Goal: Transaction & Acquisition: Download file/media

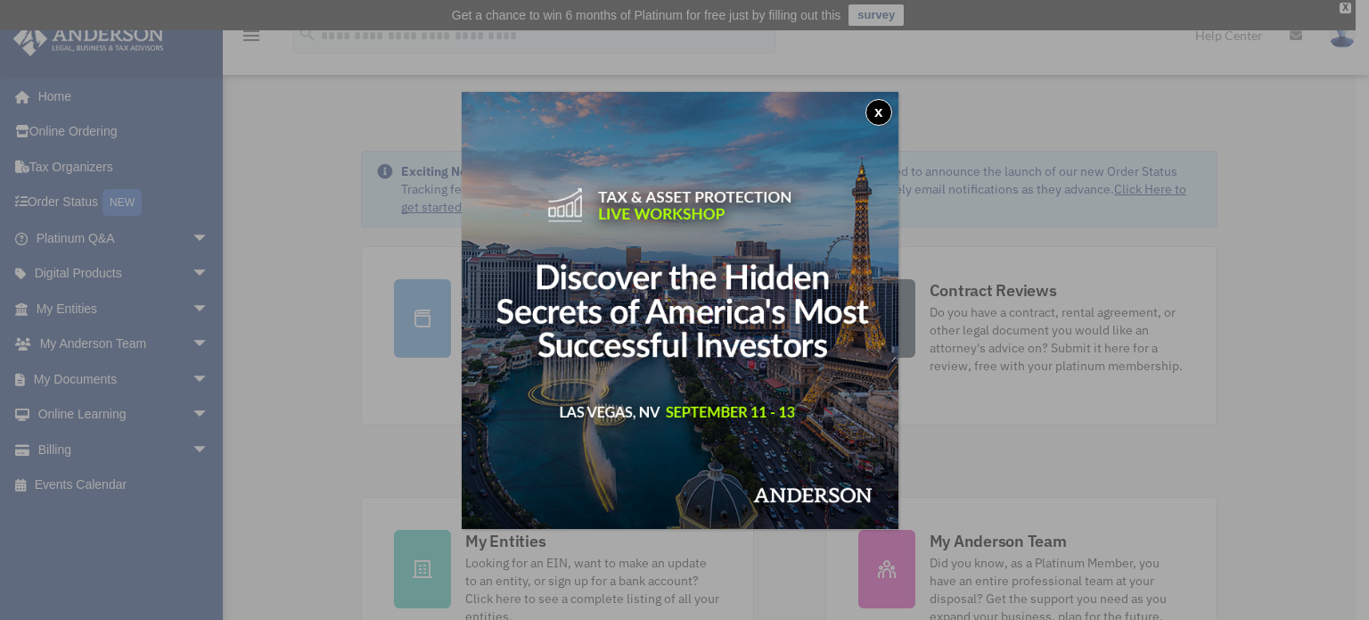
click at [884, 110] on button "x" at bounding box center [879, 112] width 27 height 27
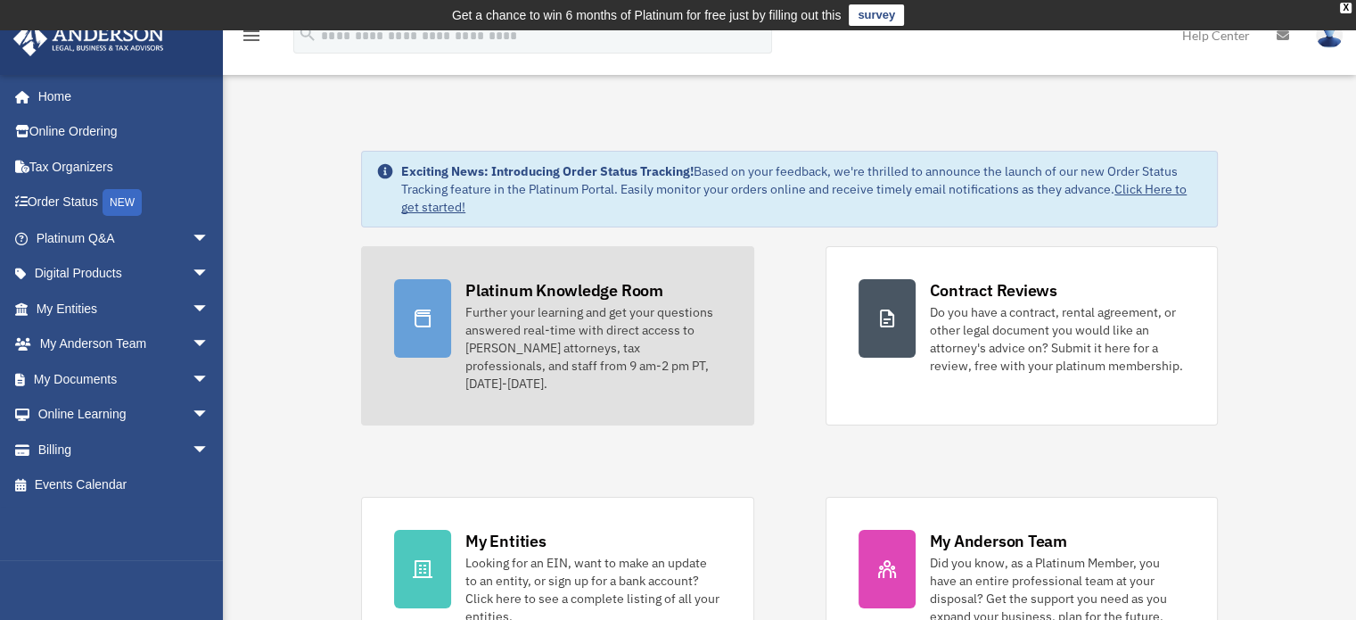
click at [498, 318] on div "Further your learning and get your questions answered real-time with direct acc…" at bounding box center [592, 347] width 255 height 89
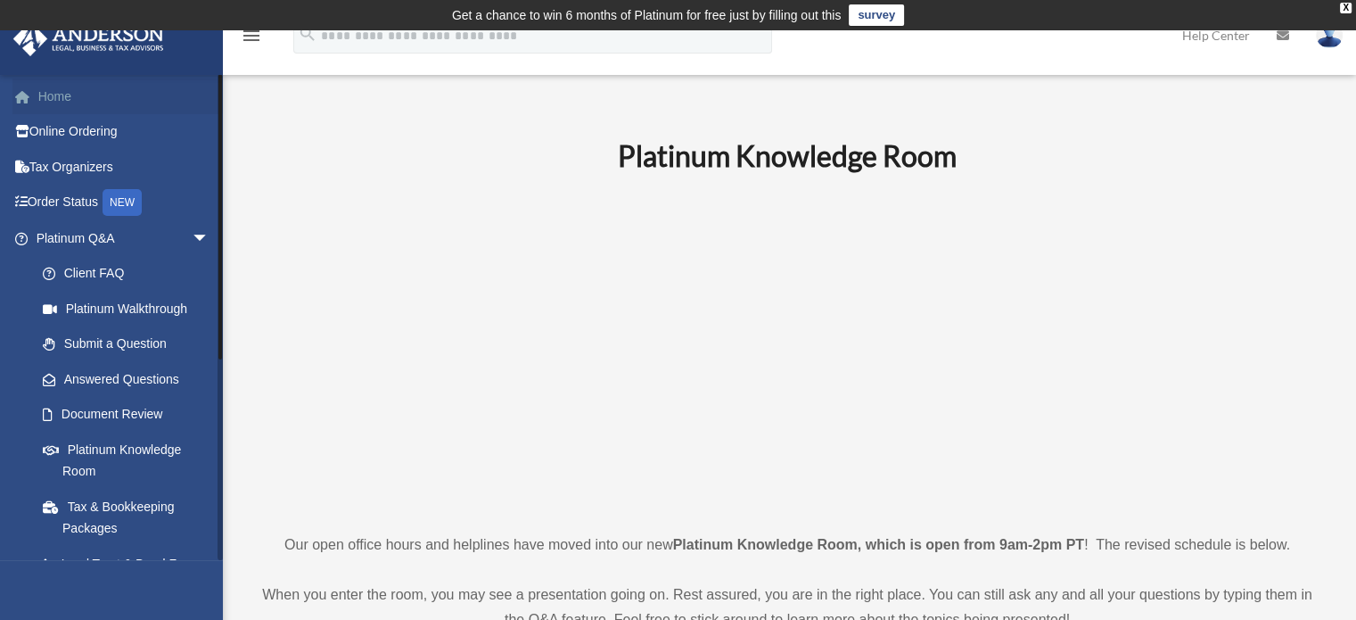
click at [47, 106] on link "Home" at bounding box center [124, 96] width 224 height 36
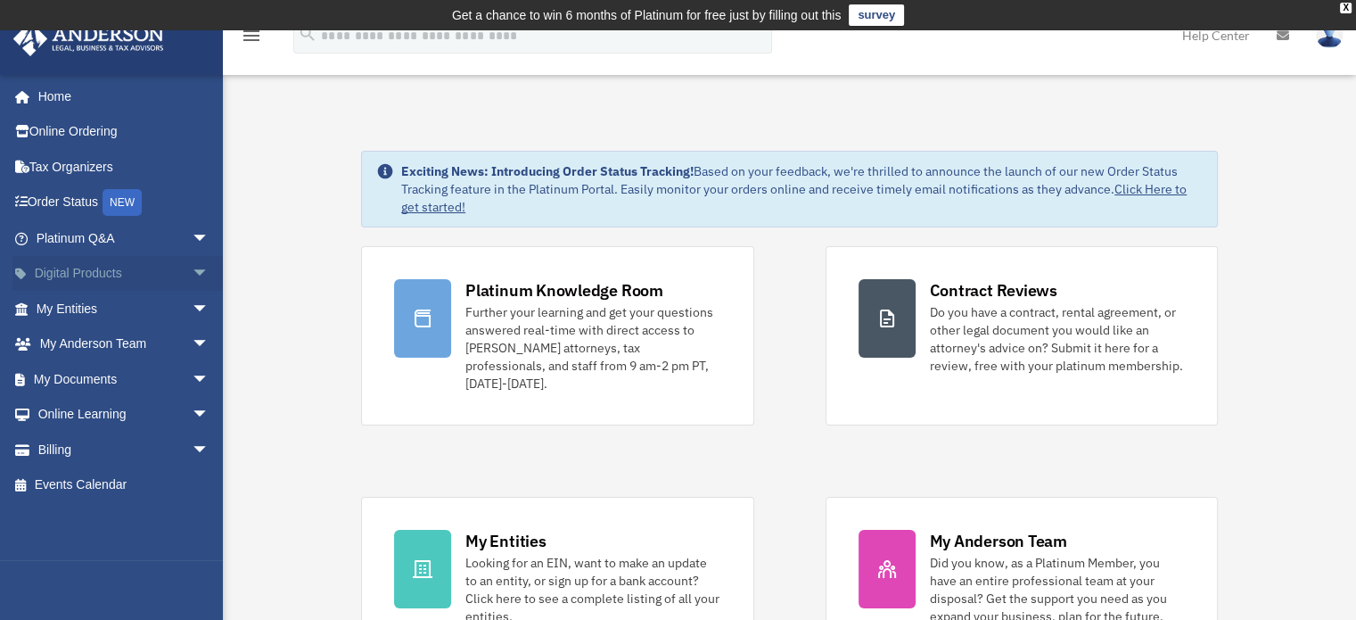
click at [192, 273] on span "arrow_drop_down" at bounding box center [210, 274] width 36 height 37
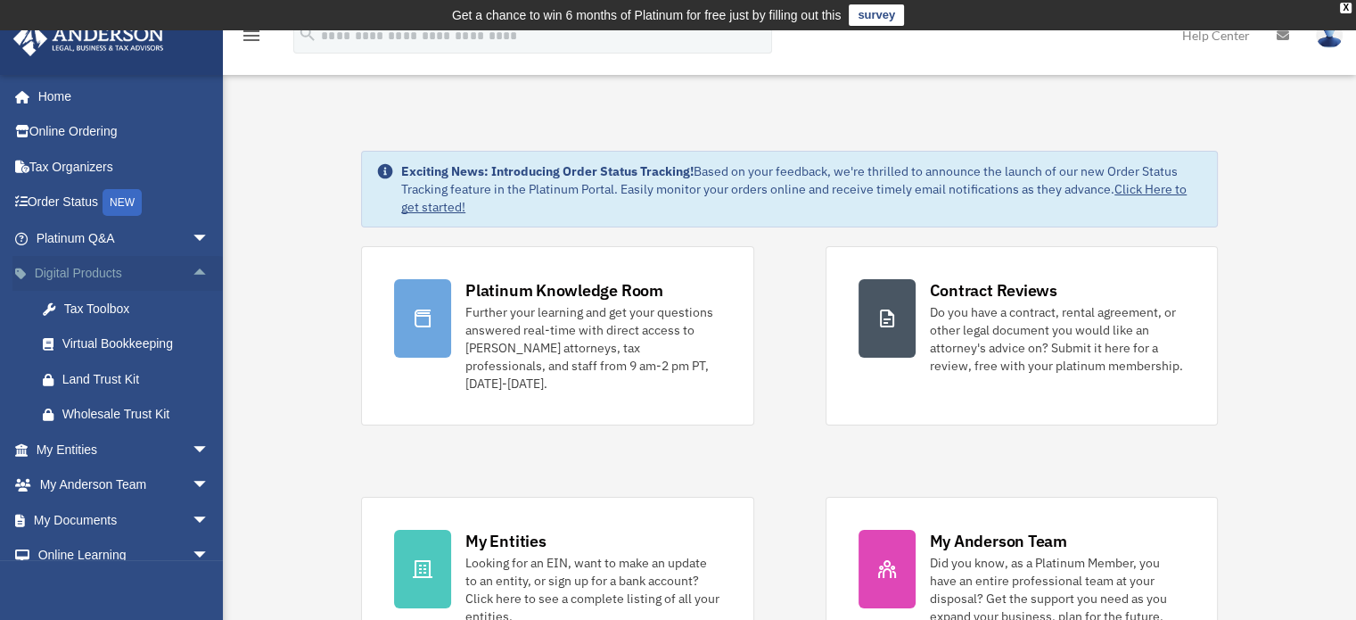
click at [192, 273] on span "arrow_drop_up" at bounding box center [210, 274] width 36 height 37
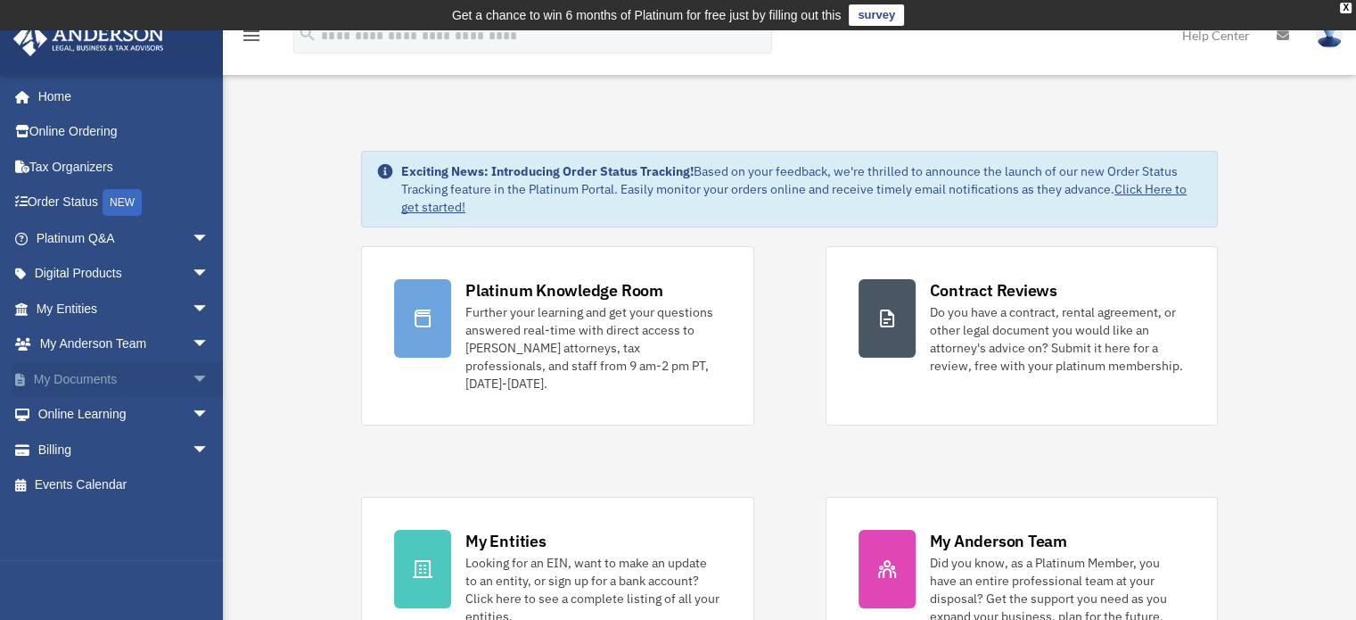
click at [192, 374] on span "arrow_drop_down" at bounding box center [210, 379] width 36 height 37
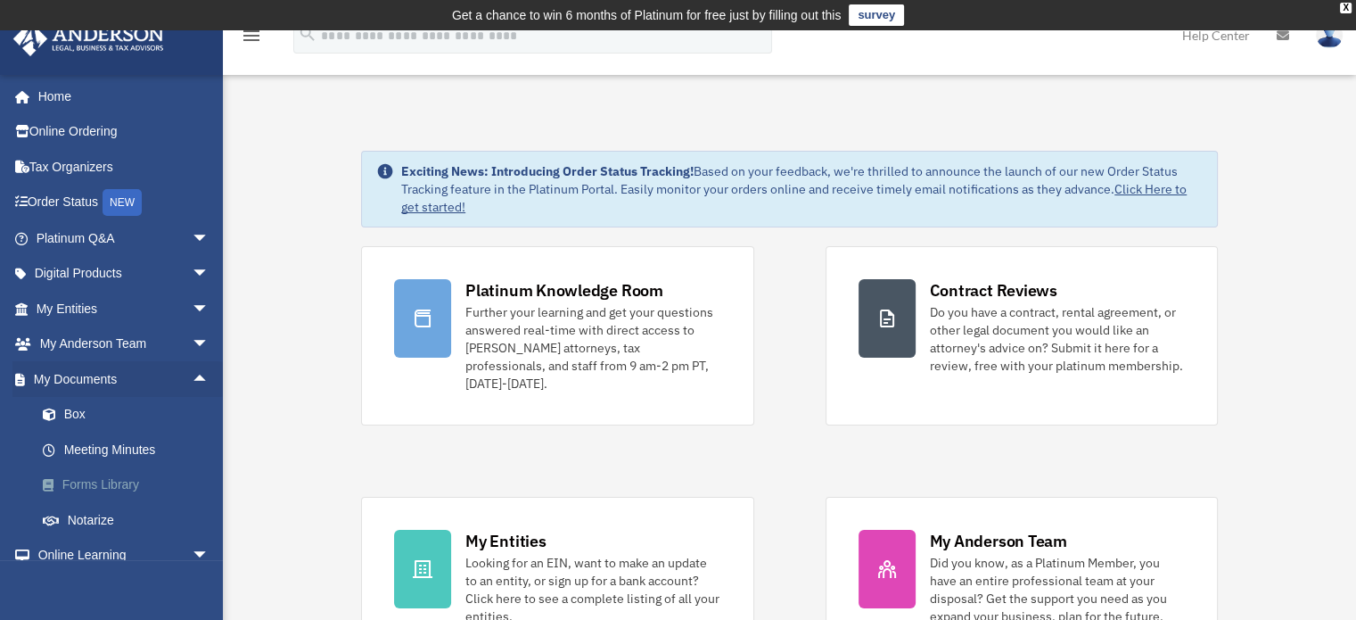
click at [126, 479] on link "Forms Library" at bounding box center [130, 485] width 211 height 36
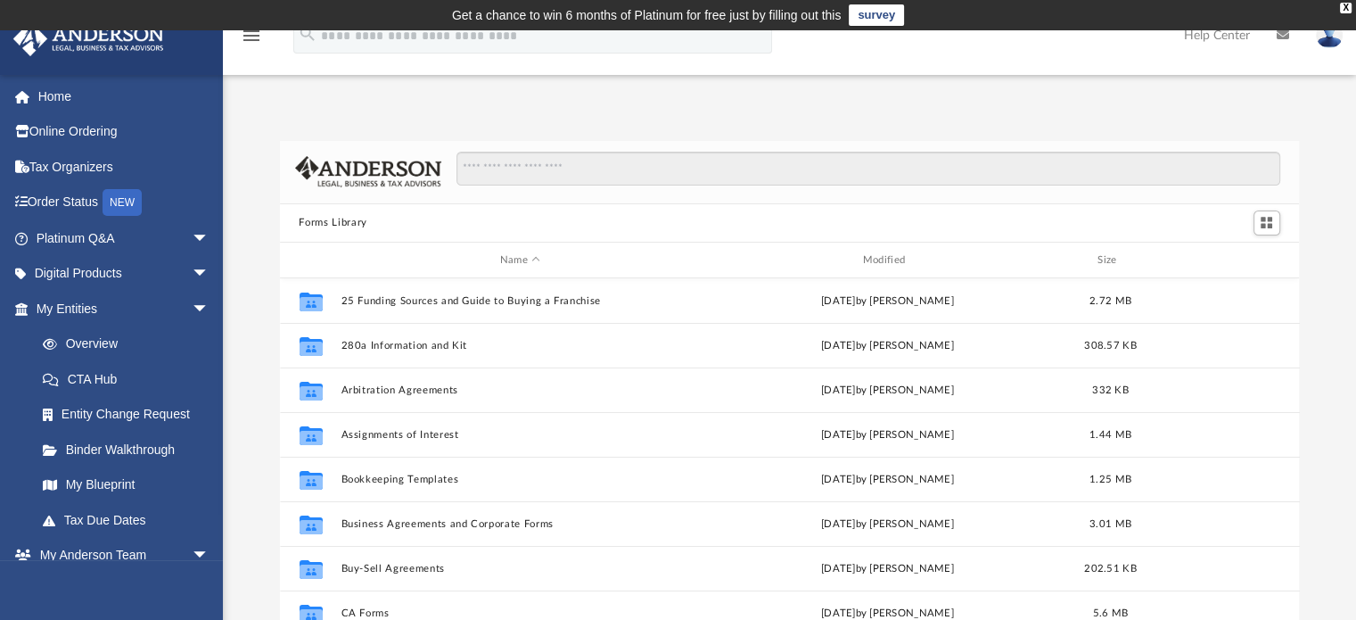
scroll to position [391, 1006]
click at [566, 163] on input "Search files and folders" at bounding box center [867, 169] width 823 height 34
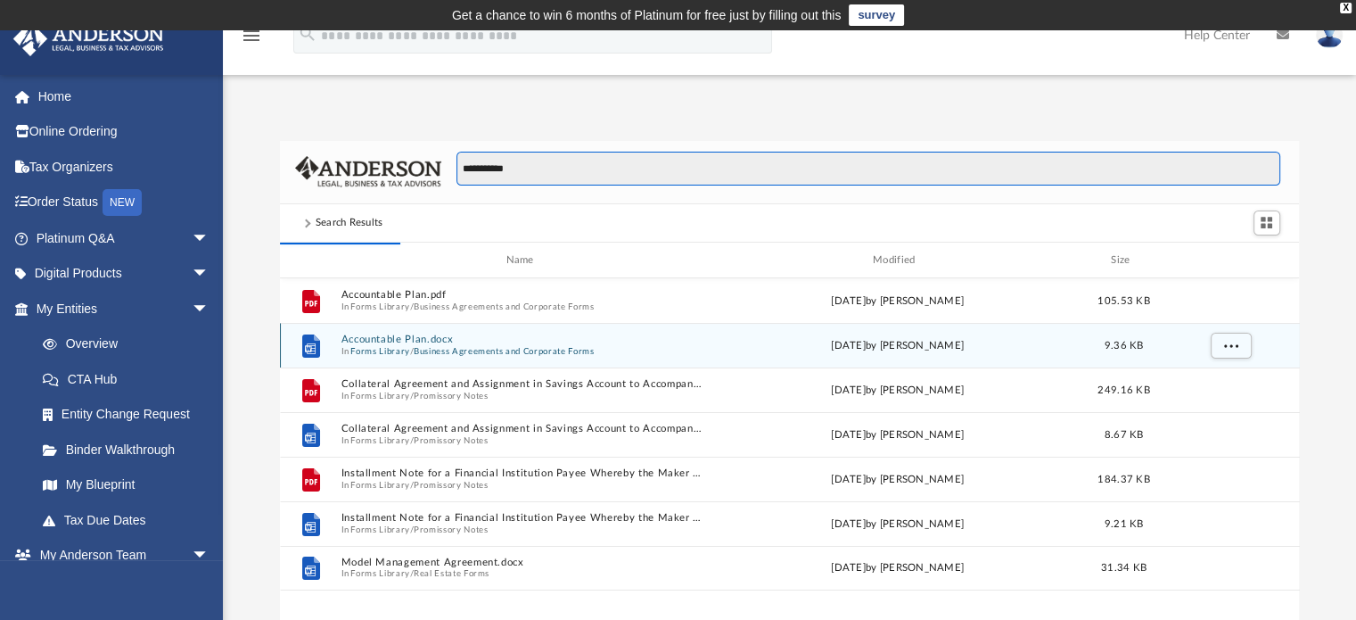
scroll to position [336, 1006]
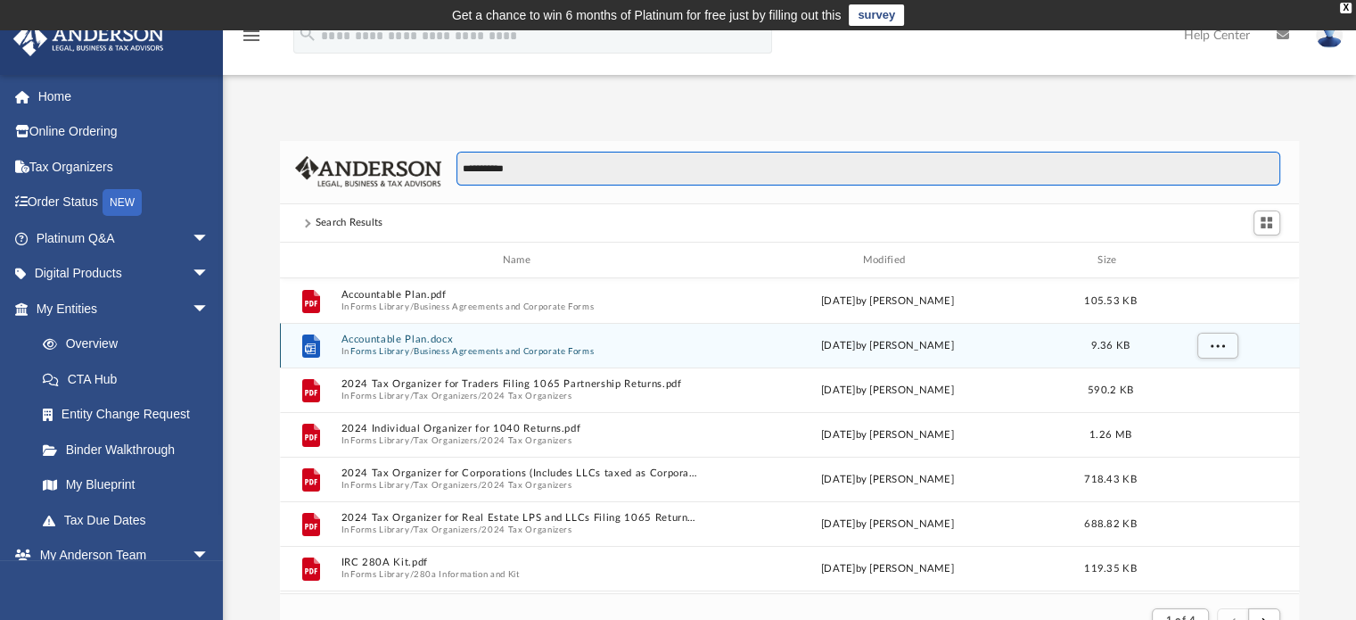
type input "**********"
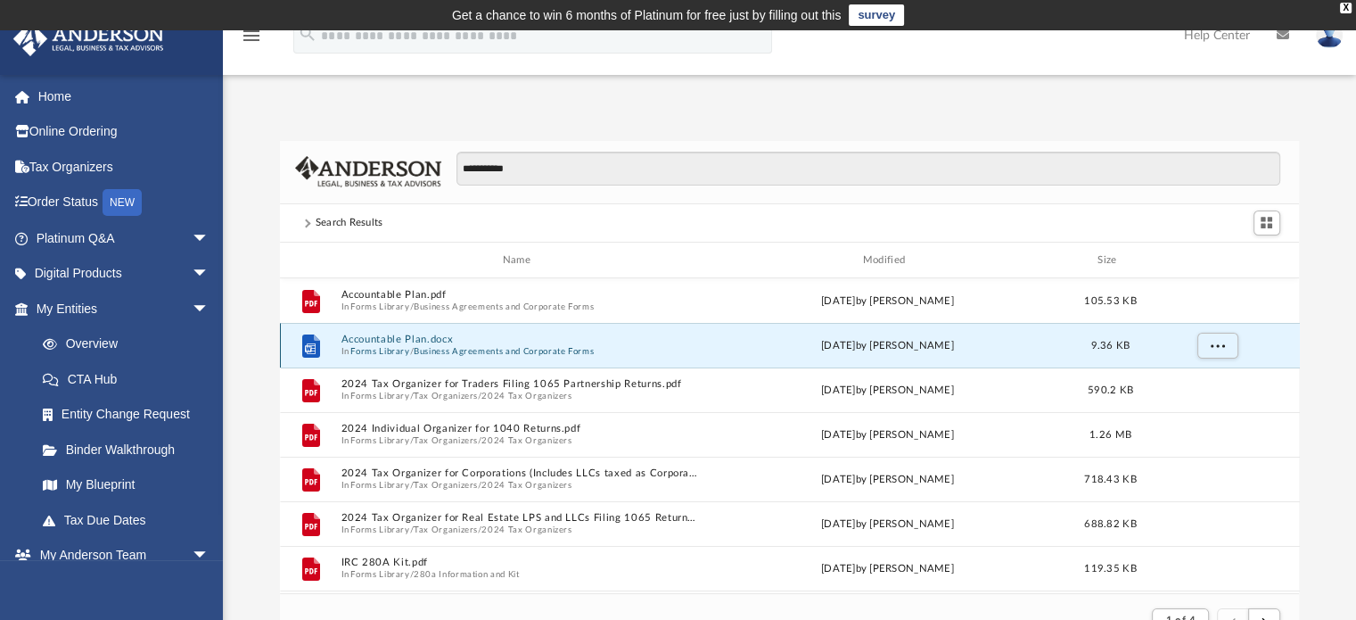
click at [451, 344] on button "Accountable Plan.docx" at bounding box center [520, 340] width 359 height 12
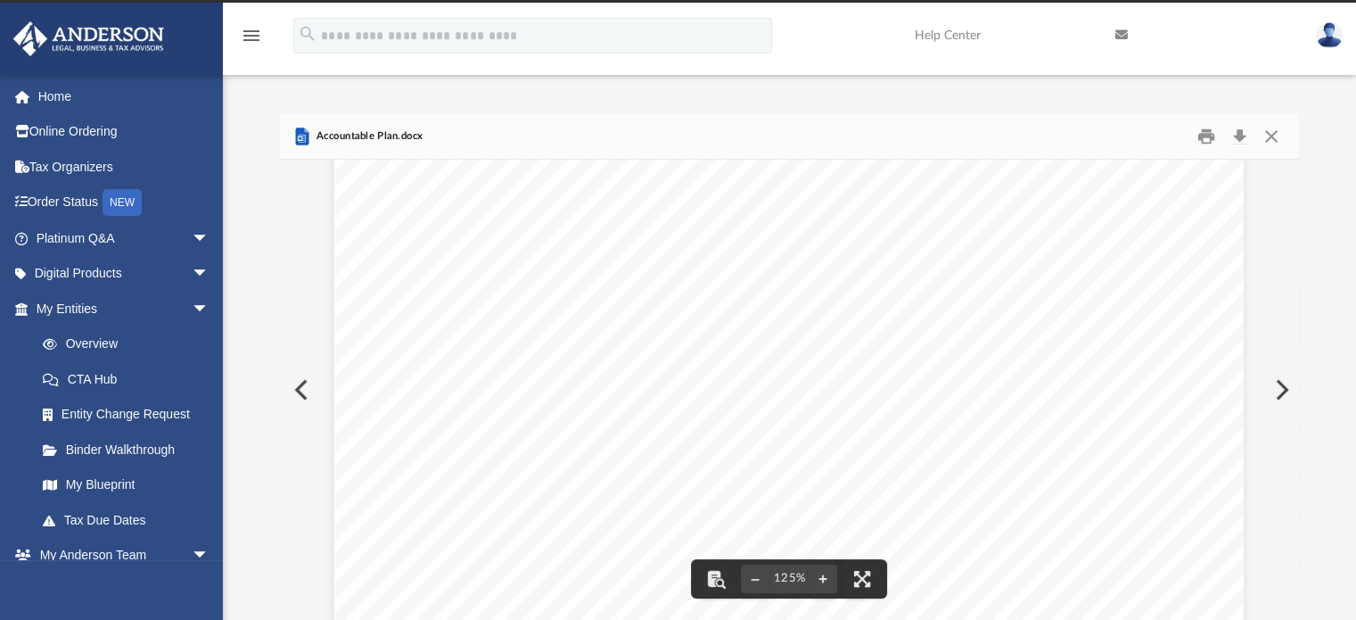
scroll to position [0, 0]
click at [1240, 139] on button "Download" at bounding box center [1240, 136] width 32 height 28
click at [1286, 388] on button "Preview" at bounding box center [1280, 390] width 39 height 50
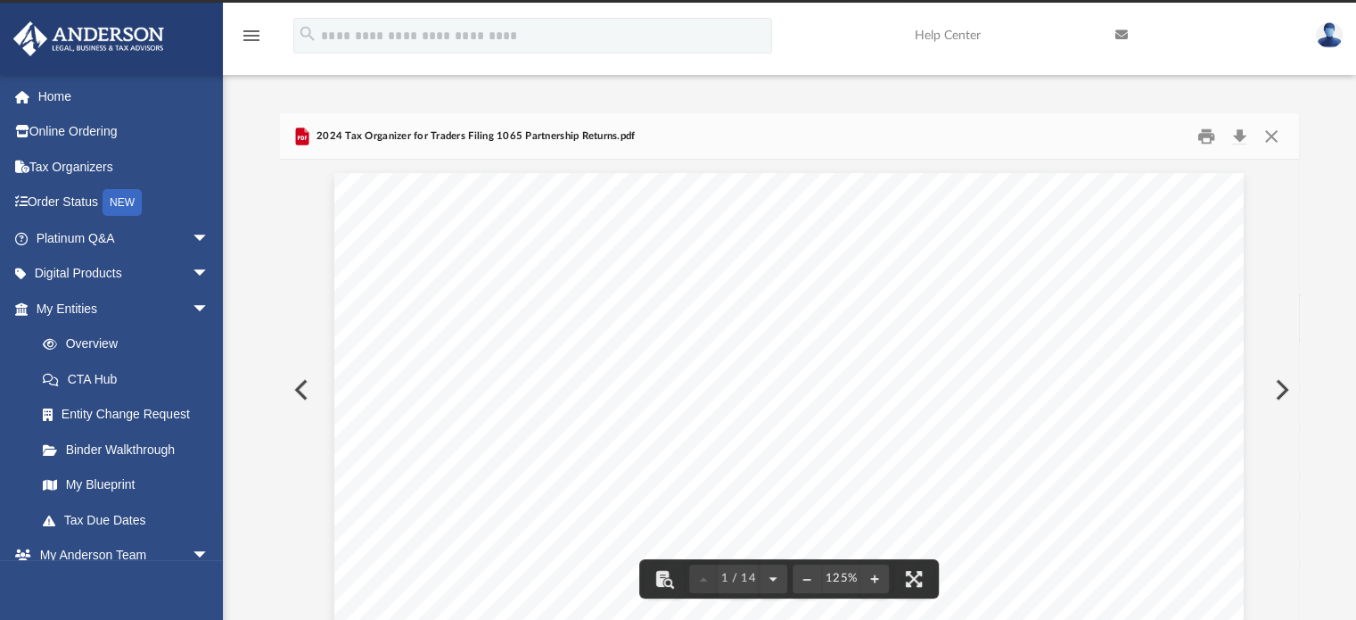
click at [300, 388] on button "Preview" at bounding box center [299, 390] width 39 height 50
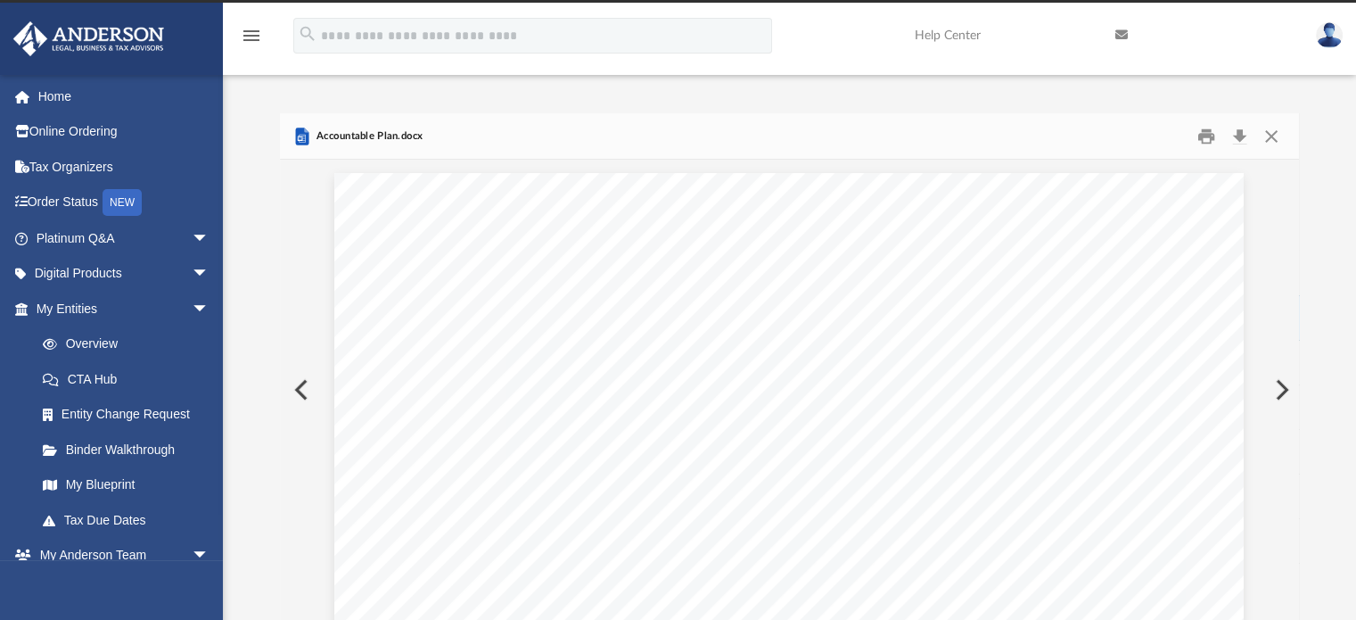
click at [300, 388] on button "Preview" at bounding box center [299, 390] width 39 height 50
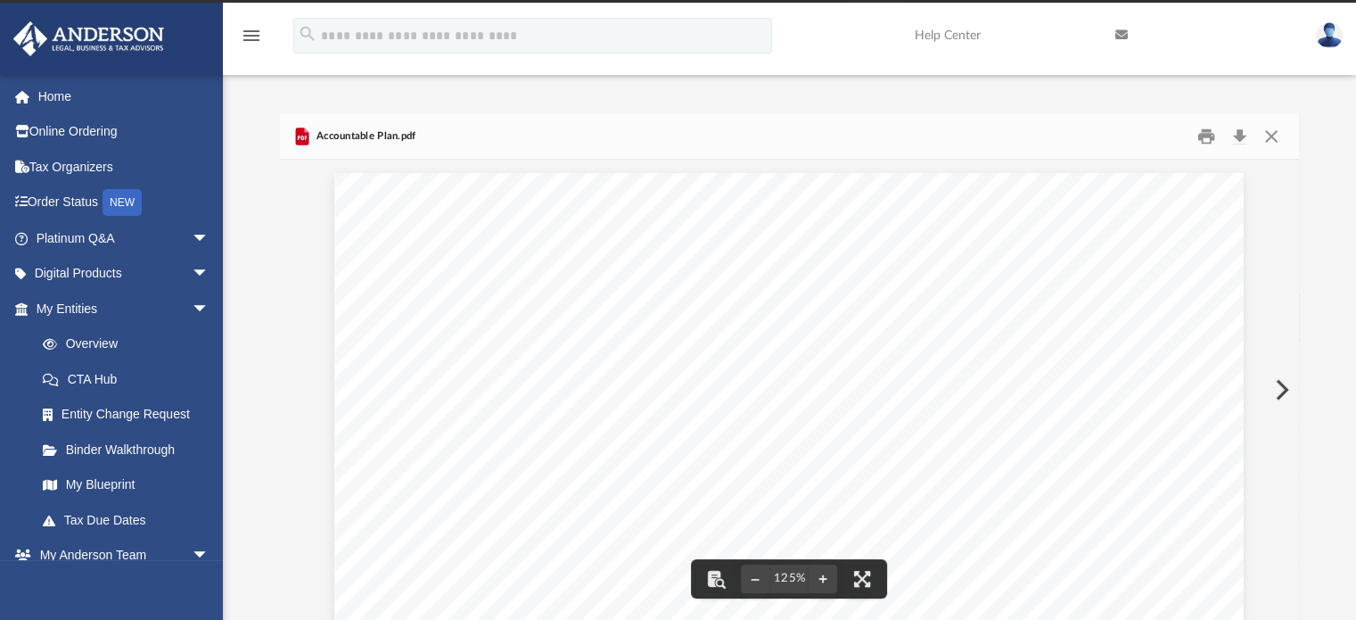
click at [582, 367] on span "______________________________ (“Company”)" at bounding box center [789, 366] width 627 height 29
click at [663, 366] on span "______________________________ (“Company”)" at bounding box center [789, 366] width 627 height 29
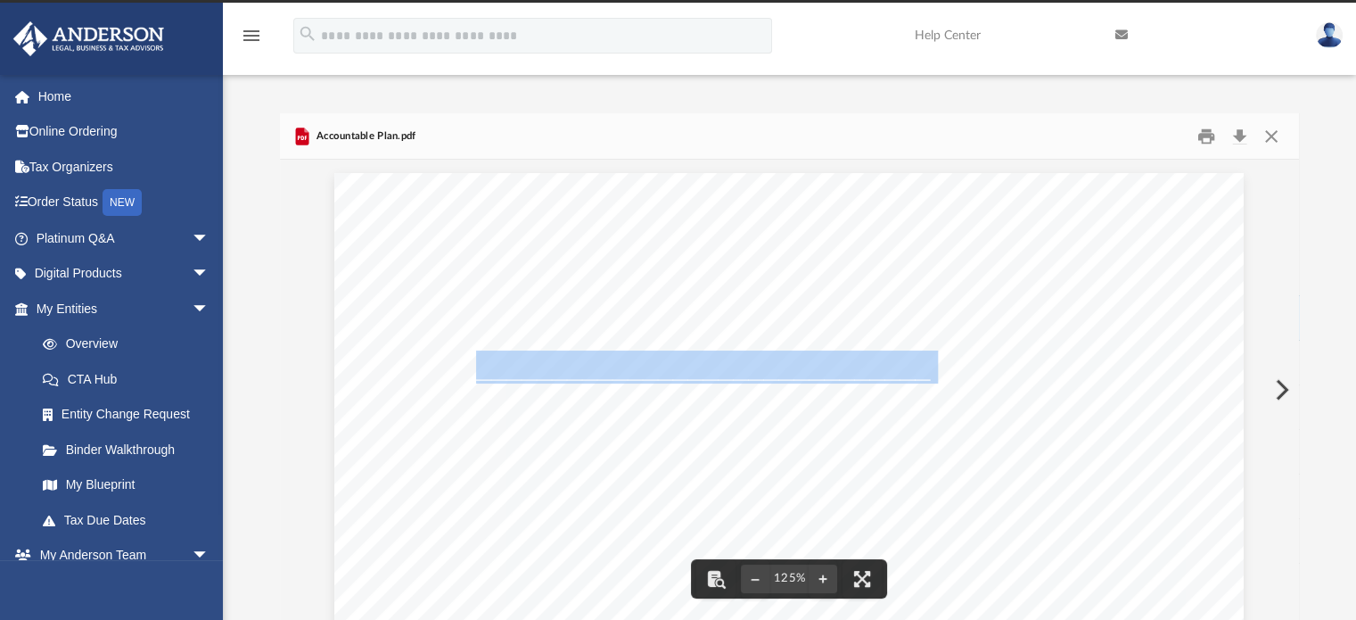
click at [663, 366] on span "______________________________ (“Company”)" at bounding box center [789, 366] width 627 height 29
click at [638, 363] on span "______________________________ (“Company”)" at bounding box center [789, 366] width 627 height 29
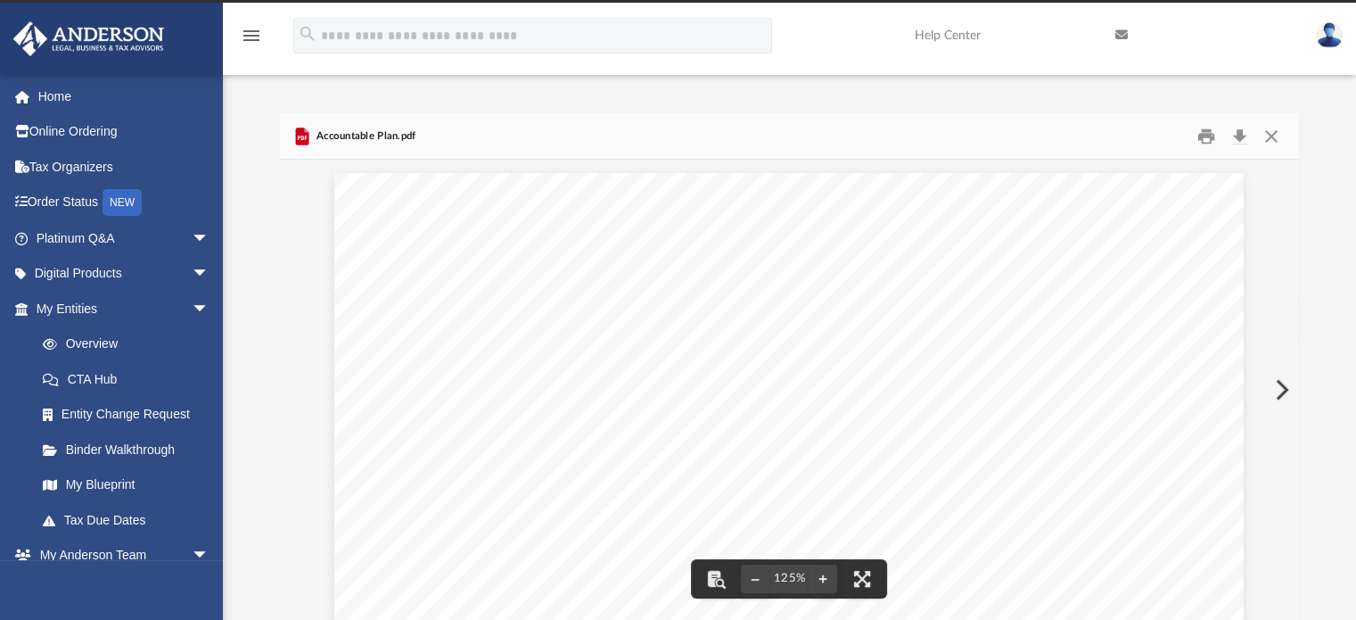
click at [630, 361] on span "______________________________ (“Company”)" at bounding box center [789, 366] width 627 height 29
click at [615, 367] on span "______________________________ (“Company”)" at bounding box center [789, 366] width 627 height 29
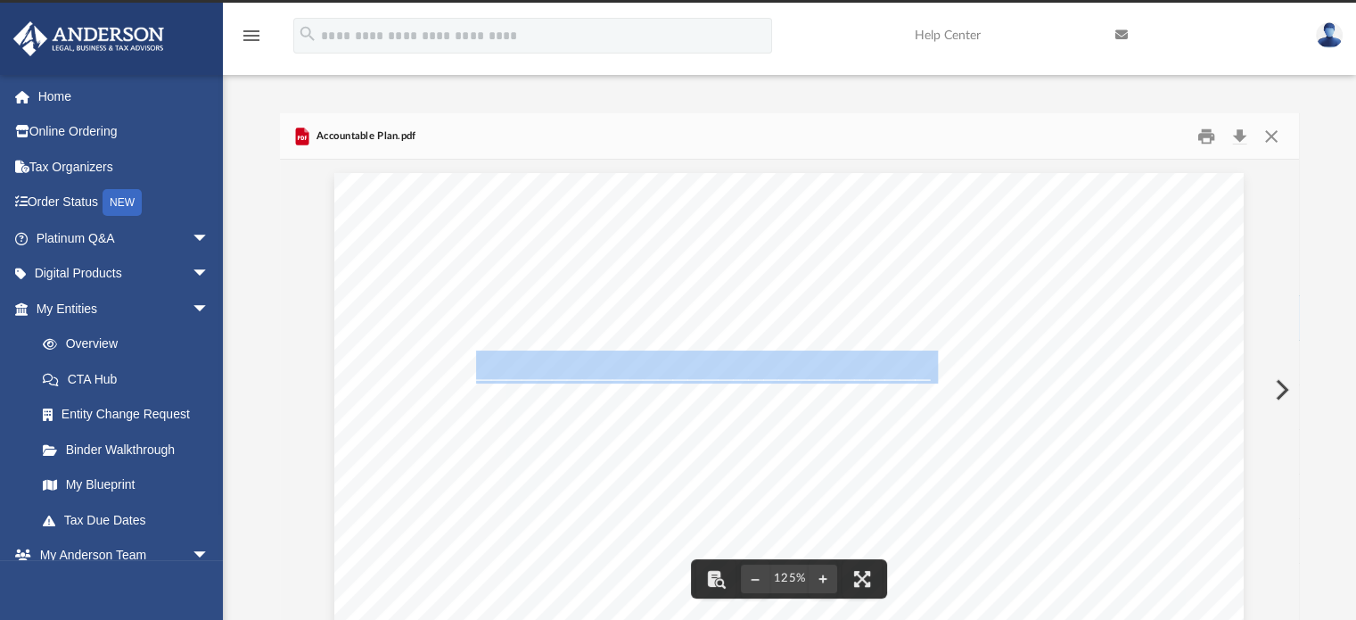
click at [615, 367] on span "______________________________ (“Company”)" at bounding box center [789, 366] width 627 height 29
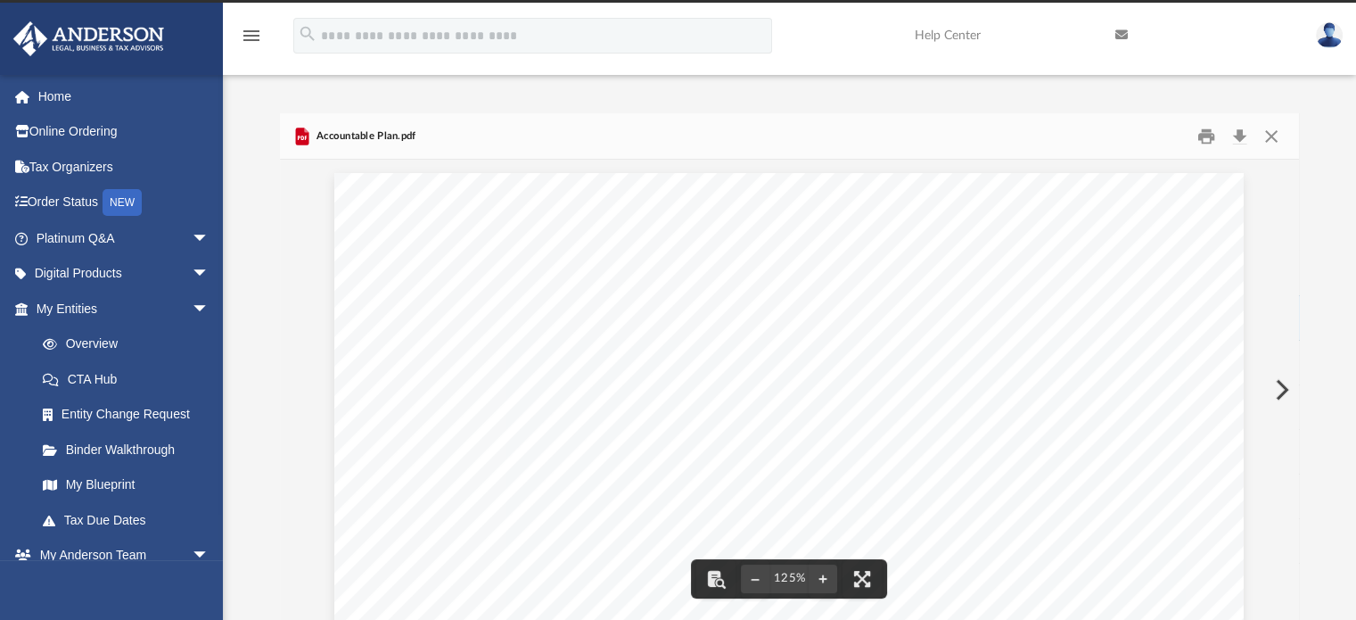
click at [957, 356] on span "______________________________ (“Company”)" at bounding box center [789, 366] width 627 height 29
